Goal: Task Accomplishment & Management: Use online tool/utility

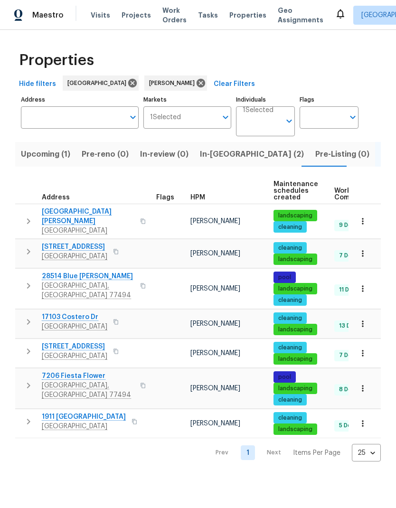
scroll to position [0, 13]
click at [84, 215] on span "26122 Flinton Dr" at bounding box center [88, 216] width 93 height 19
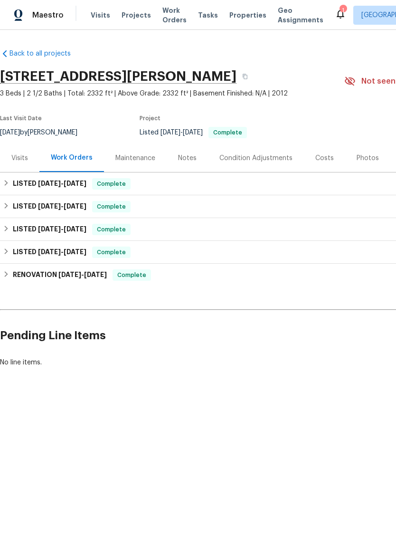
click at [99, 14] on span "Visits" at bounding box center [100, 14] width 19 height 9
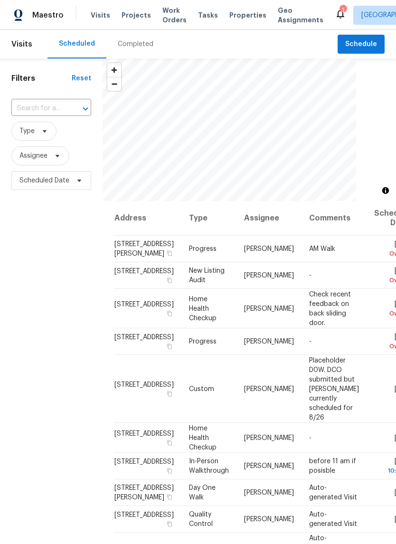
click at [63, 110] on input "text" at bounding box center [37, 108] width 53 height 15
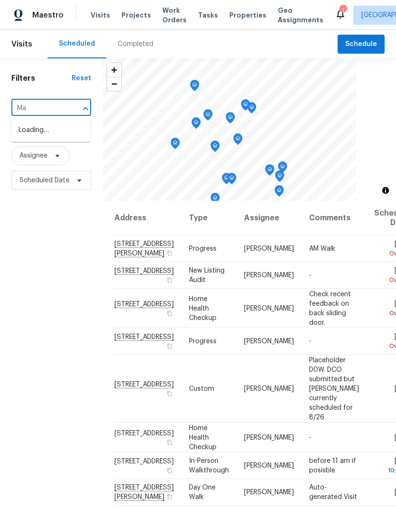
type input "M"
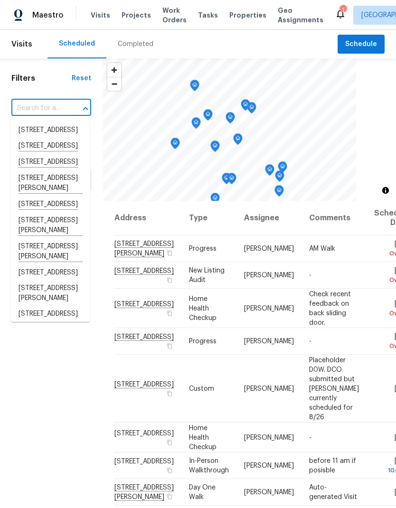
click at [248, 36] on div "Scheduled Completed" at bounding box center [192, 44] width 290 height 28
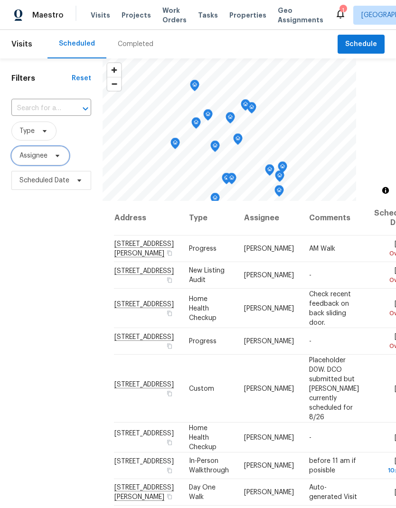
click at [37, 160] on span "Assignee" at bounding box center [33, 155] width 28 height 9
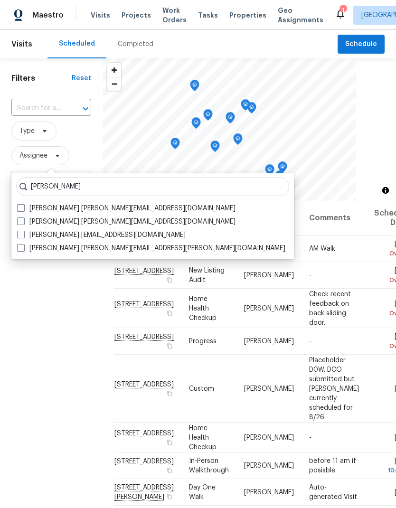
type input "[PERSON_NAME]"
click at [20, 221] on span at bounding box center [21, 221] width 8 height 8
click at [20, 221] on input "[PERSON_NAME] [PERSON_NAME][EMAIL_ADDRESS][DOMAIN_NAME]" at bounding box center [20, 220] width 6 height 6
checkbox input "true"
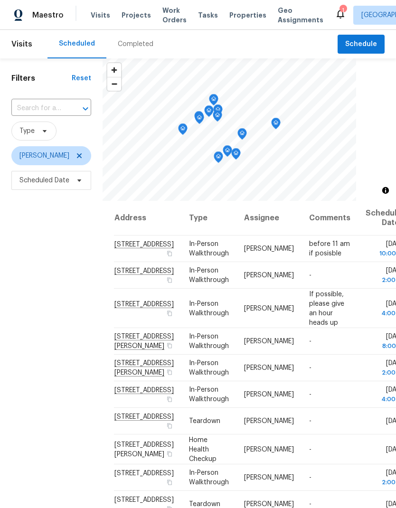
click at [339, 11] on div "1" at bounding box center [342, 10] width 7 height 9
click at [335, 16] on icon at bounding box center [340, 13] width 11 height 11
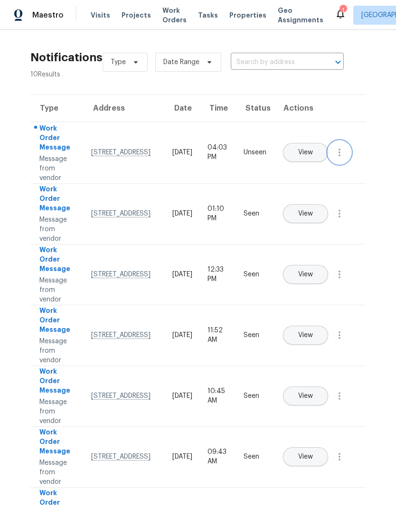
click at [344, 158] on icon "button" at bounding box center [339, 152] width 11 height 11
click at [309, 169] on link "Mark Seen" at bounding box center [285, 164] width 81 height 14
